Goal: Information Seeking & Learning: Learn about a topic

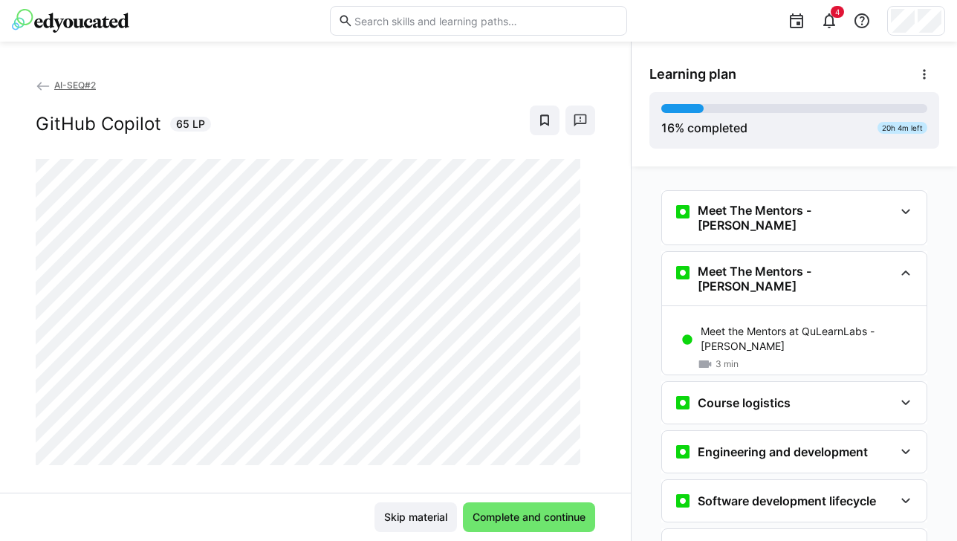
scroll to position [627, 0]
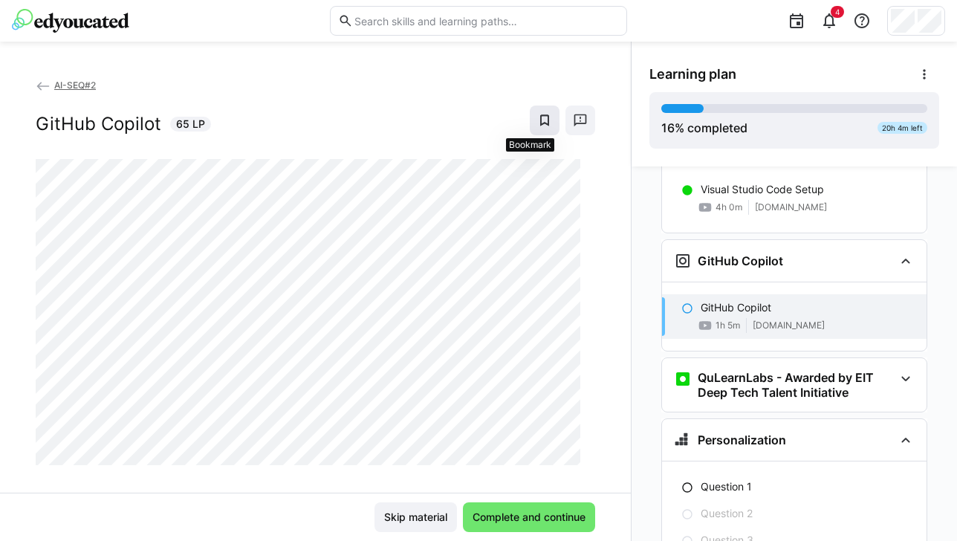
click at [537, 119] on eds-icon at bounding box center [544, 120] width 15 height 15
click at [537, 120] on eds-icon at bounding box center [544, 120] width 15 height 15
click at [537, 121] on eds-icon at bounding box center [544, 120] width 15 height 15
click at [507, 518] on span "Complete and continue" at bounding box center [528, 516] width 117 height 15
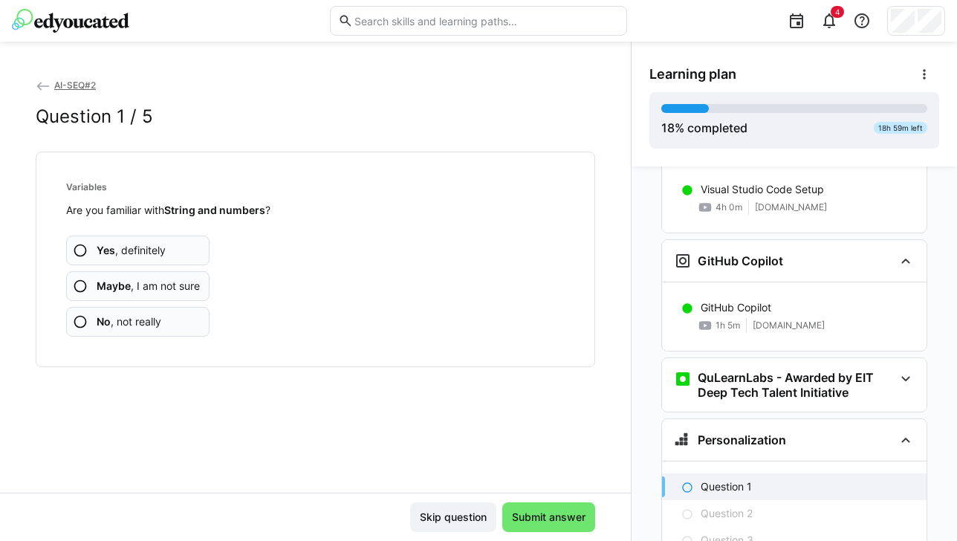
scroll to position [755, 0]
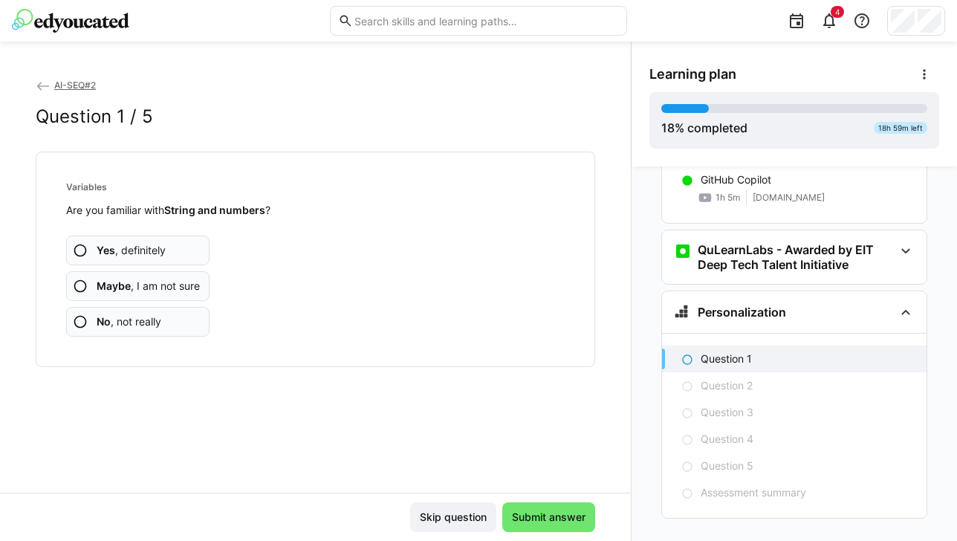
click at [166, 322] on app-assessment-question-radio "No , not really" at bounding box center [137, 322] width 143 height 30
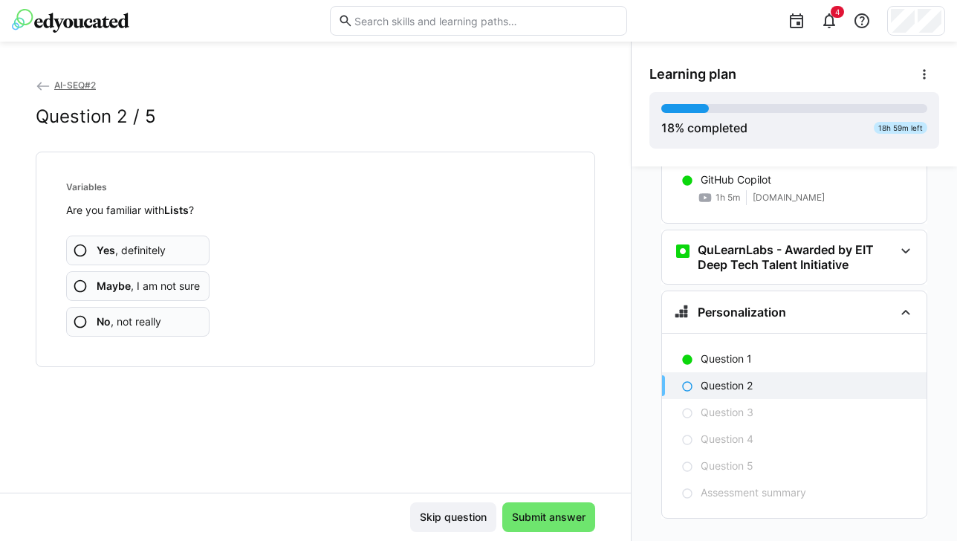
click at [175, 316] on app-assessment-question-radio "No , not really" at bounding box center [137, 322] width 143 height 30
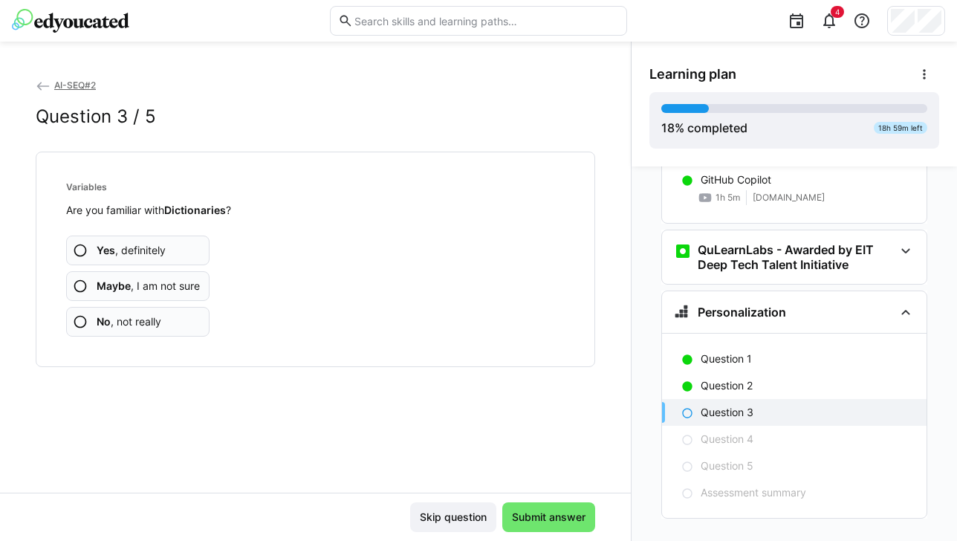
click at [169, 308] on app-assessment-question-radio "No , not really" at bounding box center [137, 322] width 143 height 30
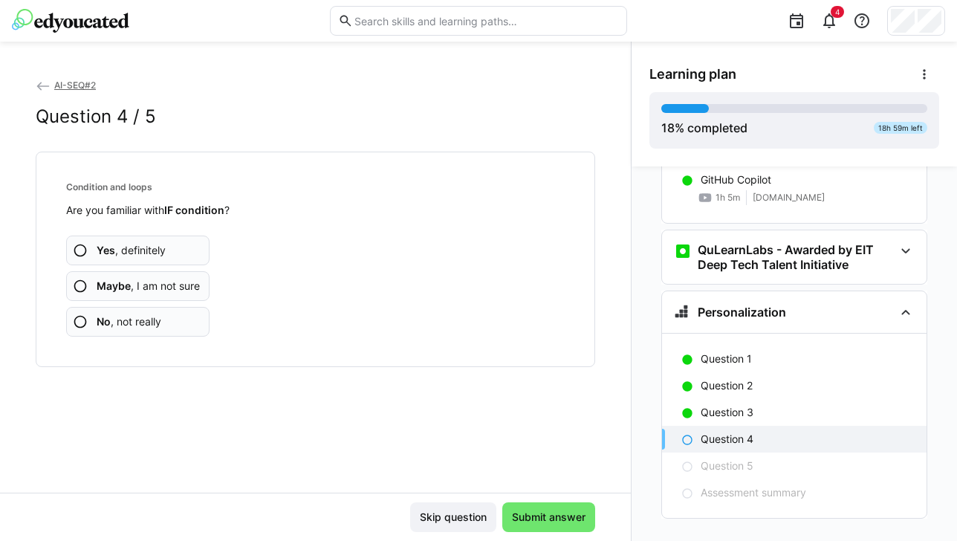
click at [184, 284] on span "Maybe , I am not sure" at bounding box center [148, 286] width 103 height 15
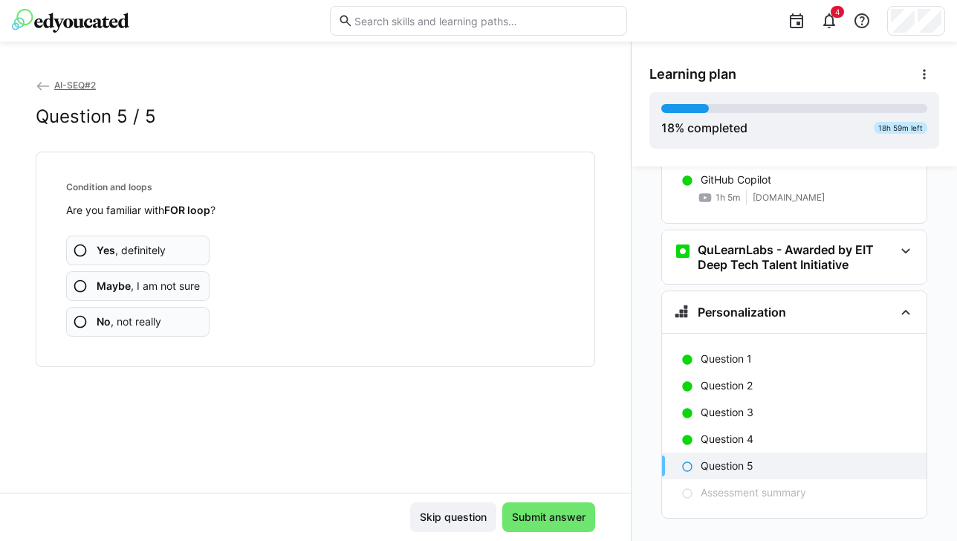
click at [184, 284] on span "Maybe , I am not sure" at bounding box center [148, 286] width 103 height 15
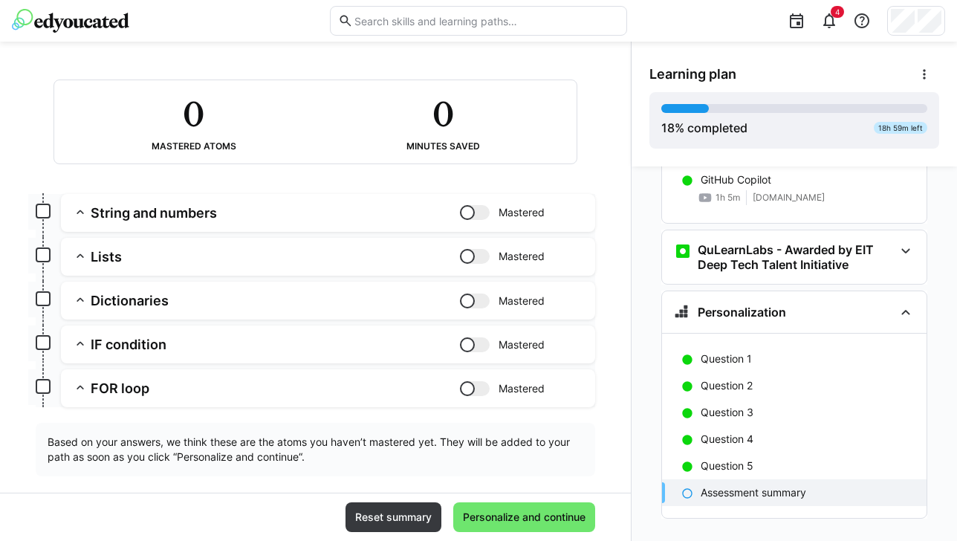
scroll to position [94, 0]
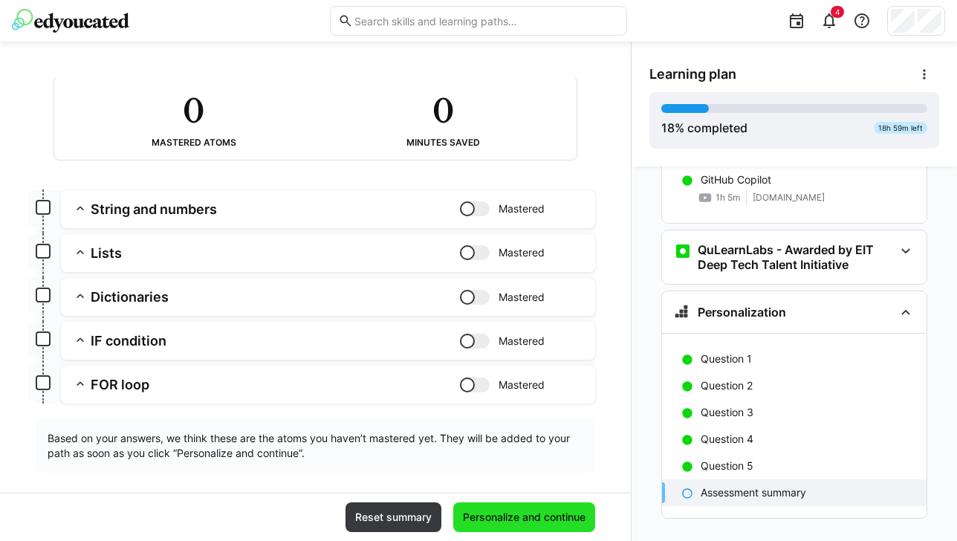
click at [528, 515] on span "Personalize and continue" at bounding box center [523, 516] width 127 height 15
click at [46, 212] on app-box at bounding box center [43, 207] width 15 height 15
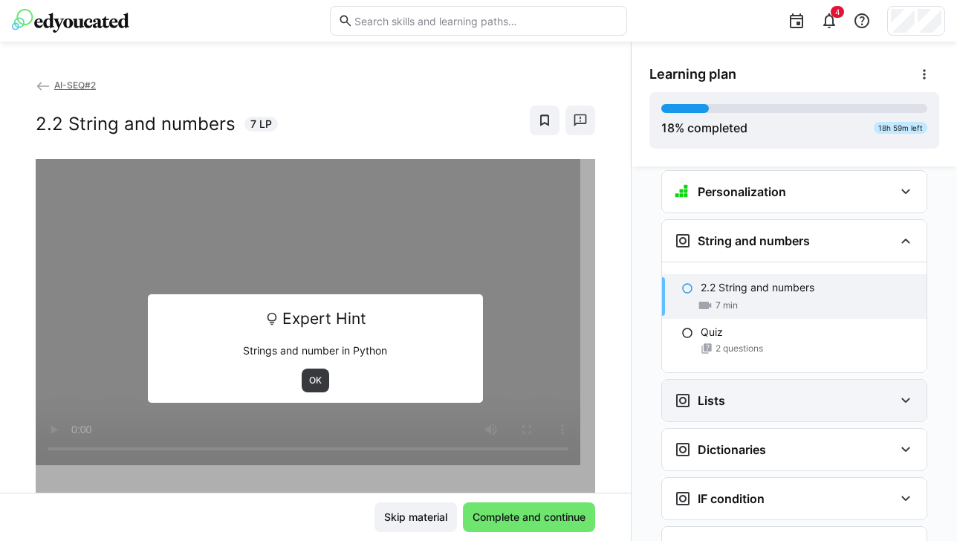
scroll to position [877, 0]
